Goal: Find specific page/section

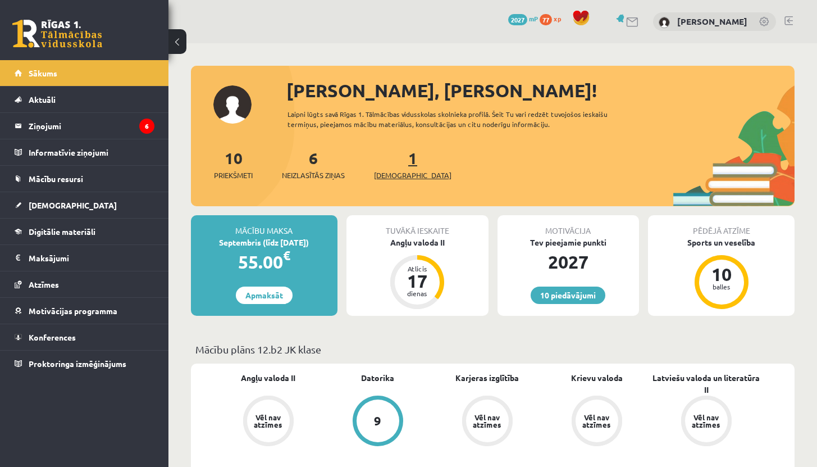
click at [396, 158] on link "1 Ieskaites" at bounding box center [413, 164] width 78 height 33
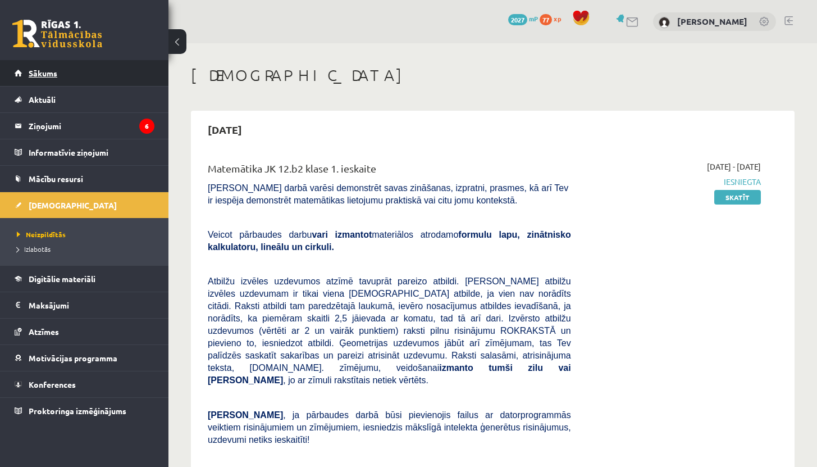
click at [33, 72] on span "Sākums" at bounding box center [43, 73] width 29 height 10
